Goal: Task Accomplishment & Management: Manage account settings

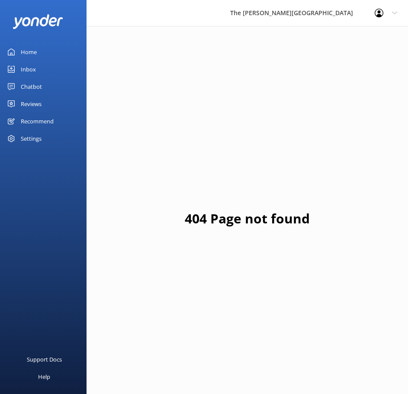
click at [34, 67] on div "Inbox" at bounding box center [28, 69] width 15 height 17
